Goal: Task Accomplishment & Management: Use online tool/utility

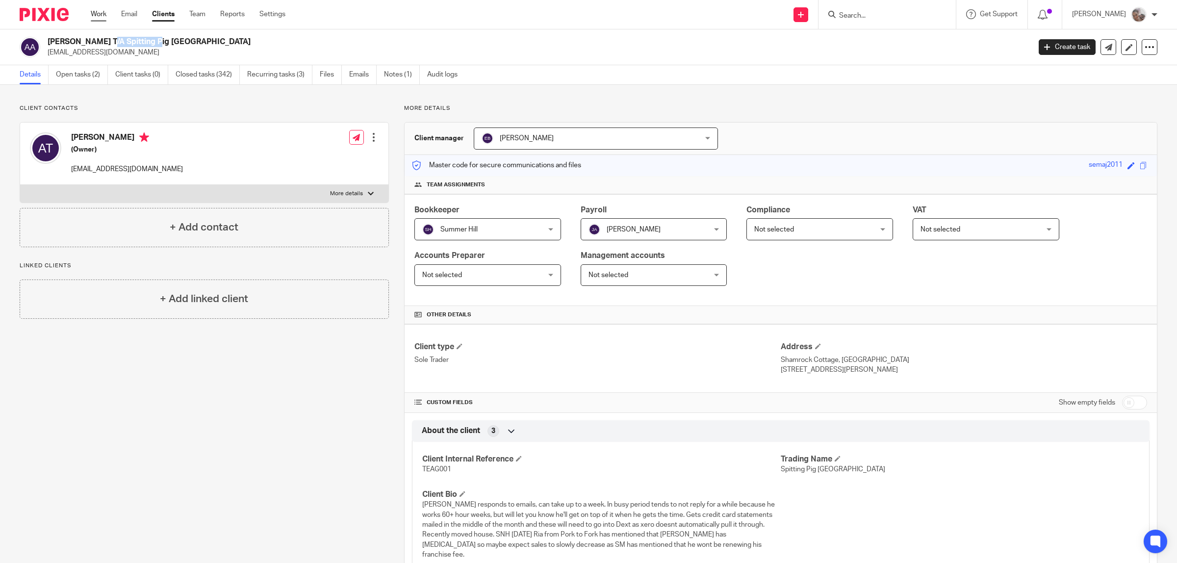
click at [96, 13] on link "Work" at bounding box center [99, 14] width 16 height 10
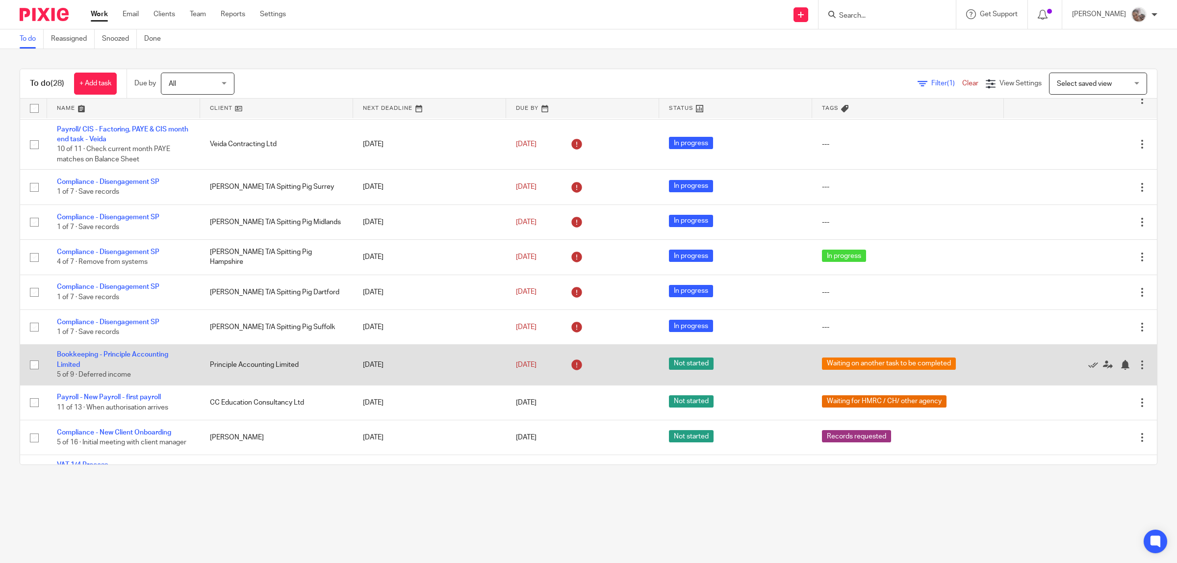
scroll to position [552, 0]
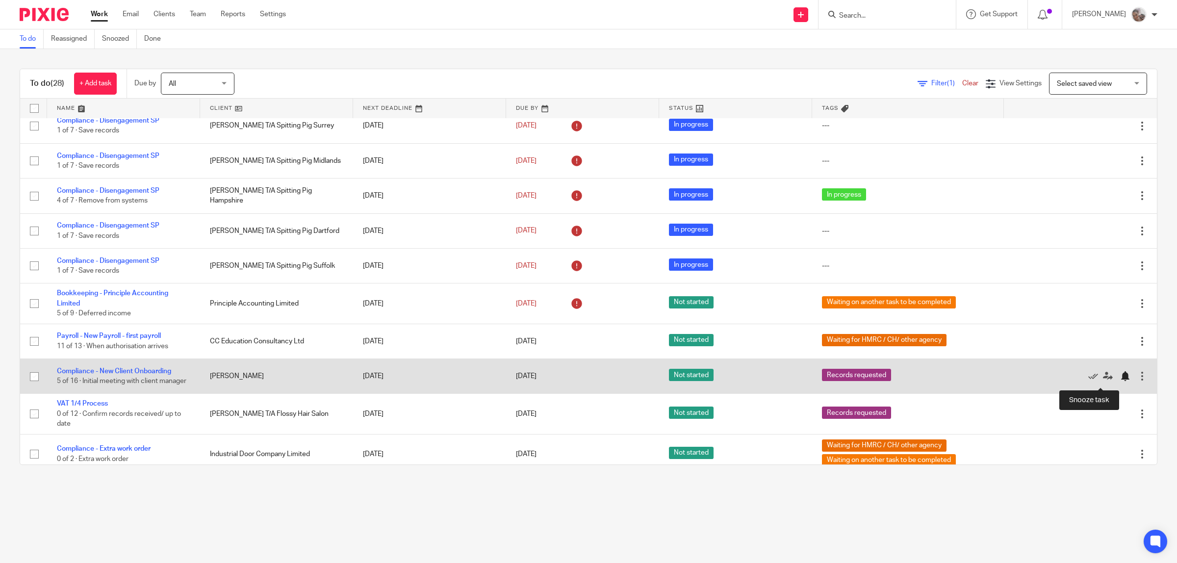
click at [1120, 381] on div at bounding box center [1125, 376] width 10 height 10
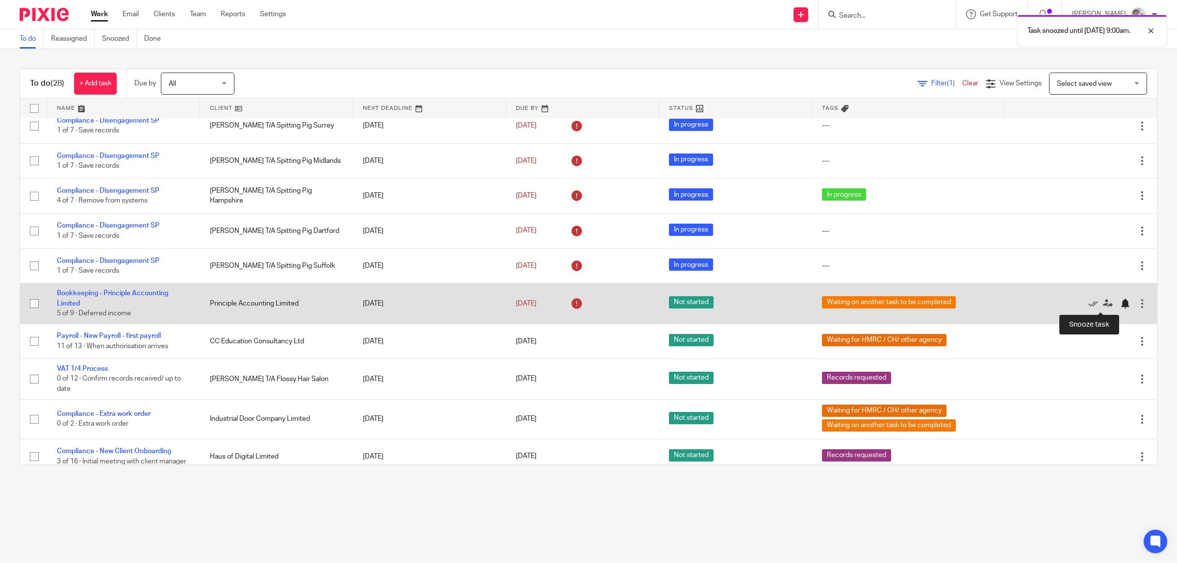
click at [1120, 305] on div at bounding box center [1125, 304] width 10 height 10
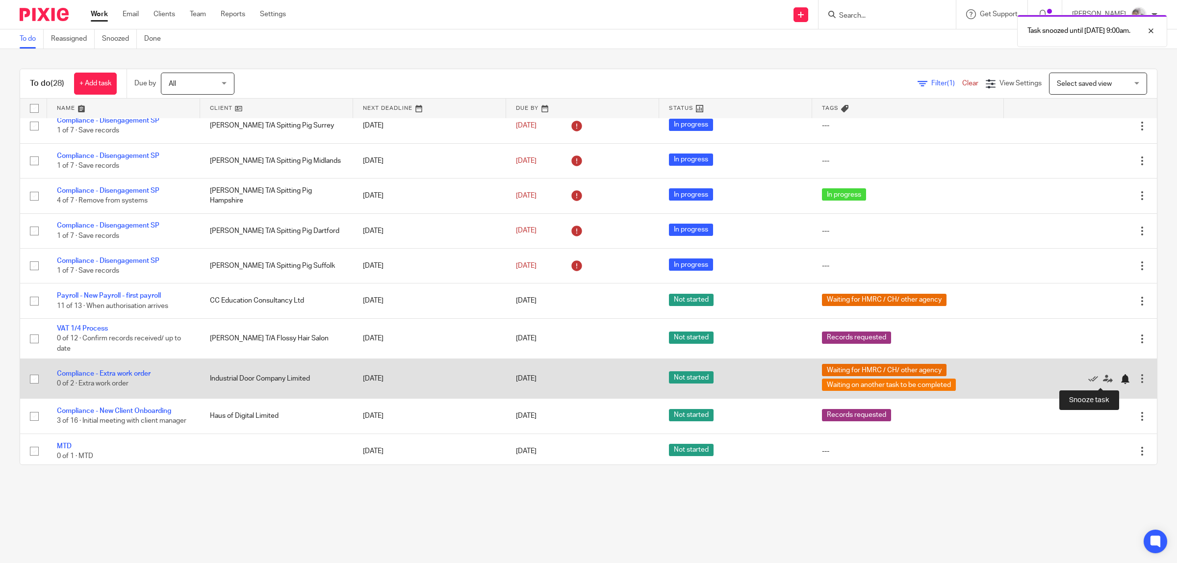
click at [1120, 382] on div at bounding box center [1125, 379] width 10 height 10
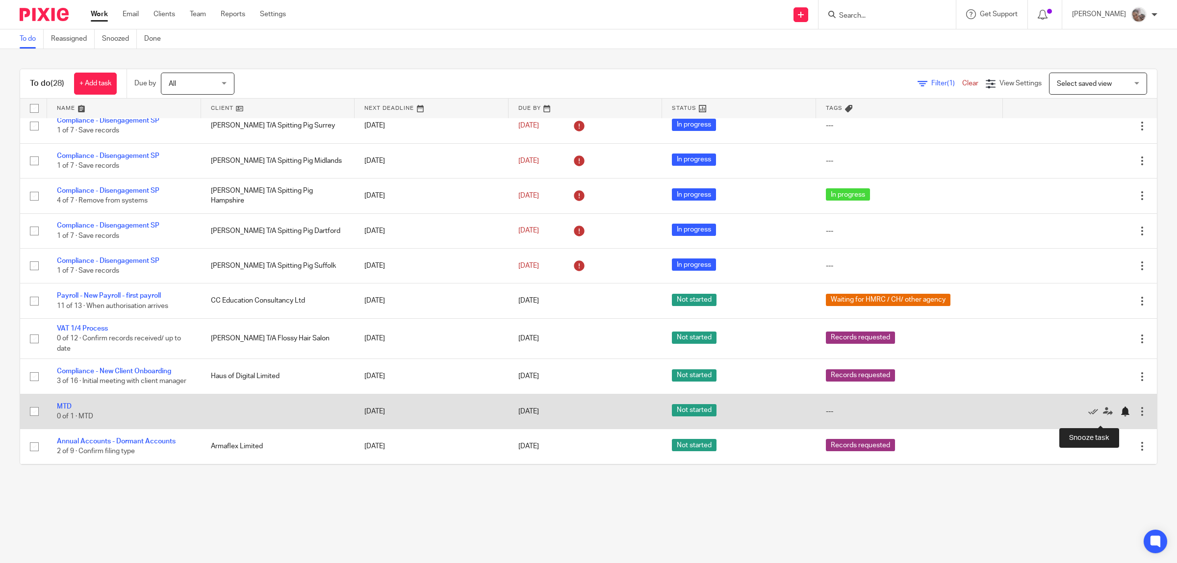
click at [1120, 416] on div at bounding box center [1125, 412] width 10 height 10
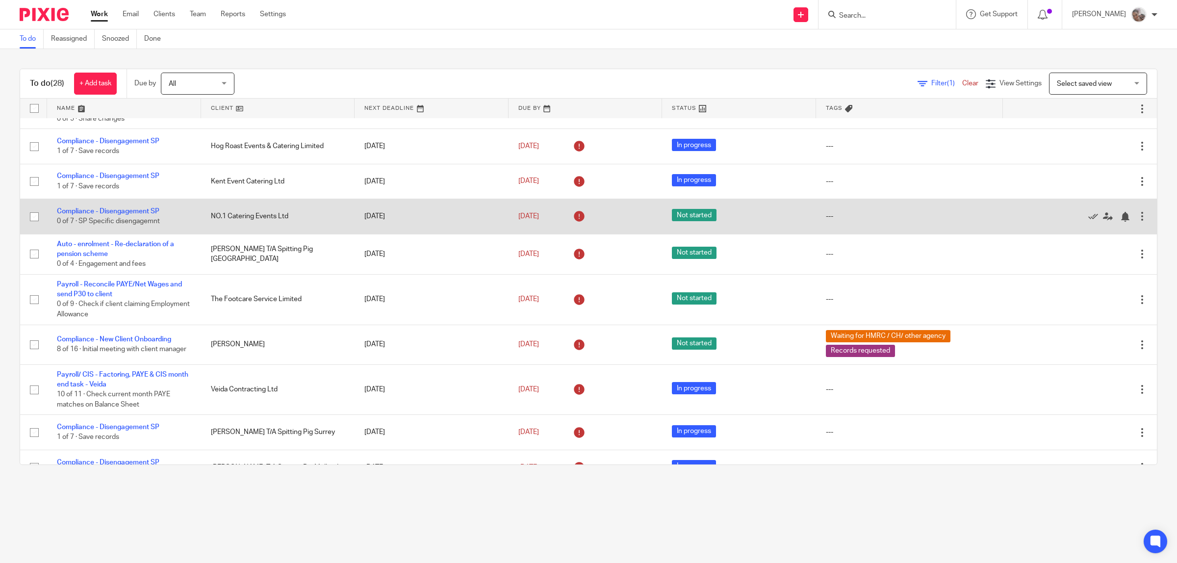
scroll to position [306, 0]
